Goal: Book appointment/travel/reservation

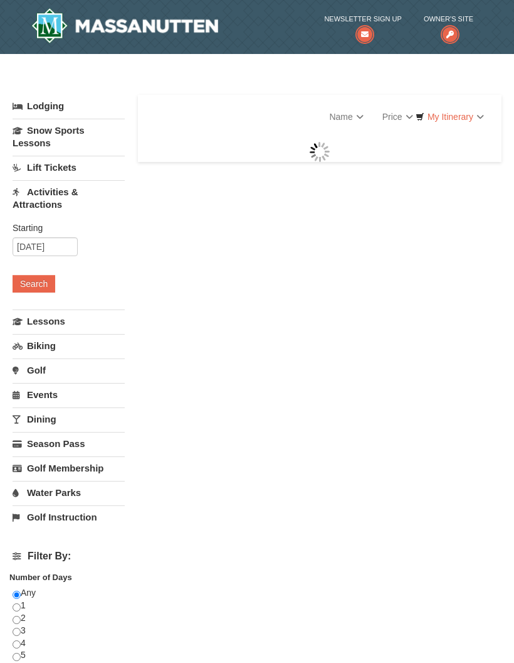
scroll to position [156, 0]
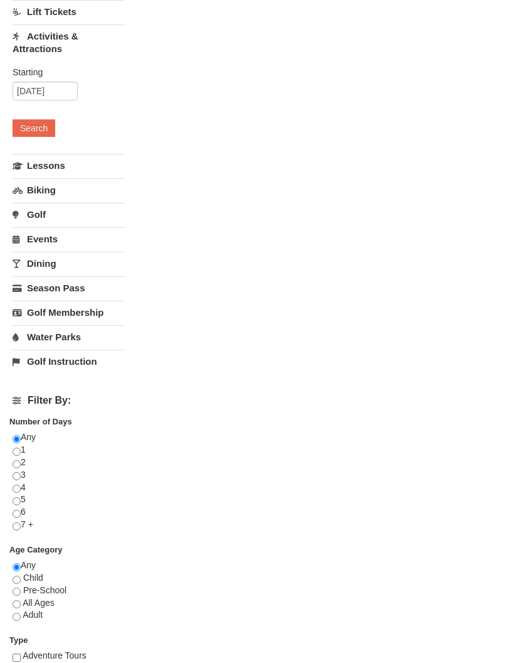
select select "9"
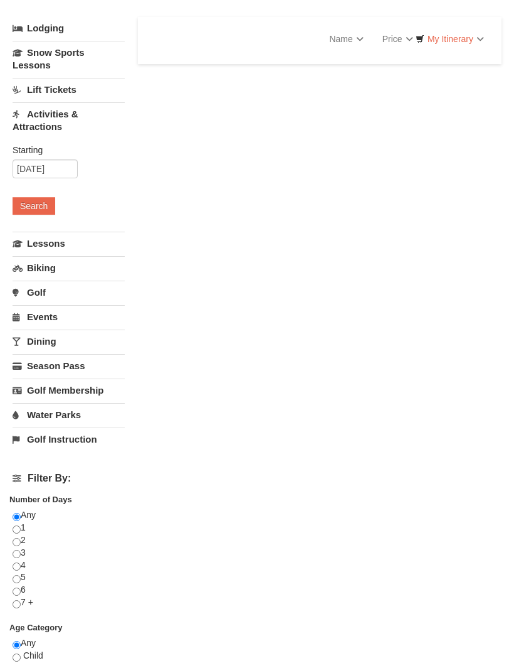
select select "9"
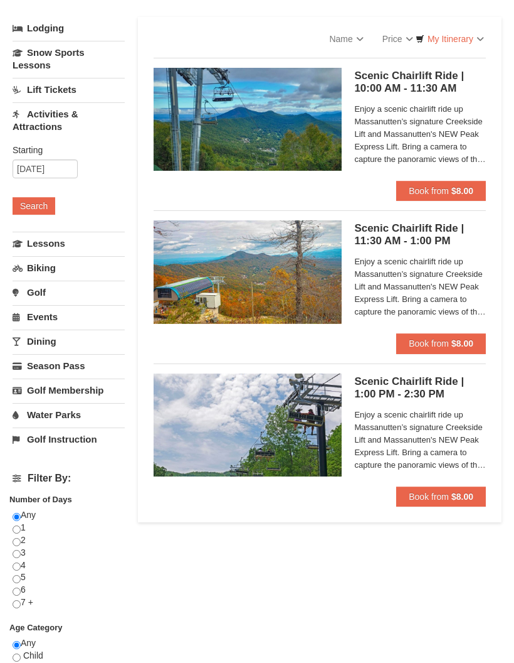
scroll to position [78, 0]
